Goal: Task Accomplishment & Management: Manage account settings

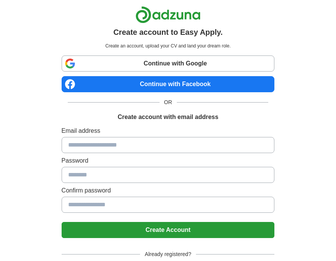
scroll to position [46, 0]
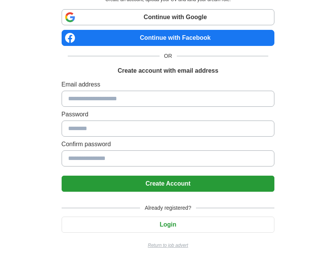
click at [141, 221] on button "Login" at bounding box center [168, 224] width 213 height 16
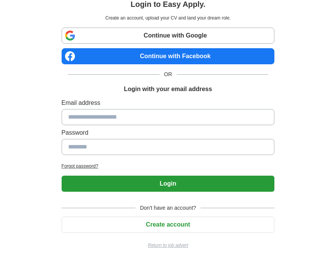
click at [100, 117] on input at bounding box center [168, 117] width 213 height 16
click at [92, 147] on input at bounding box center [168, 147] width 213 height 16
click at [99, 114] on input at bounding box center [168, 117] width 213 height 16
click at [94, 146] on input at bounding box center [168, 147] width 213 height 16
click at [118, 129] on label "Password" at bounding box center [168, 132] width 213 height 9
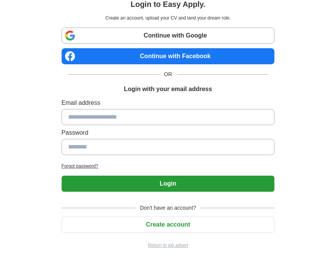
click at [106, 122] on input at bounding box center [168, 117] width 213 height 16
click at [101, 142] on input at bounding box center [168, 147] width 213 height 16
click at [107, 109] on input at bounding box center [168, 117] width 213 height 16
click at [106, 144] on input at bounding box center [168, 147] width 213 height 16
